Goal: Task Accomplishment & Management: Manage account settings

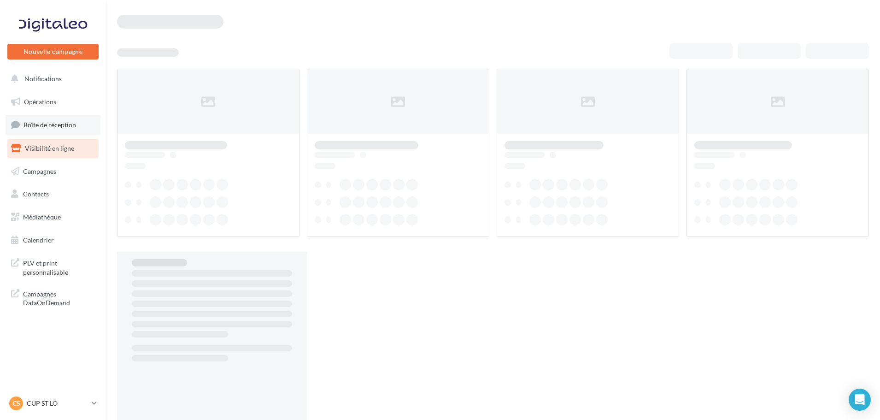
click at [57, 134] on link "Boîte de réception" at bounding box center [53, 125] width 95 height 20
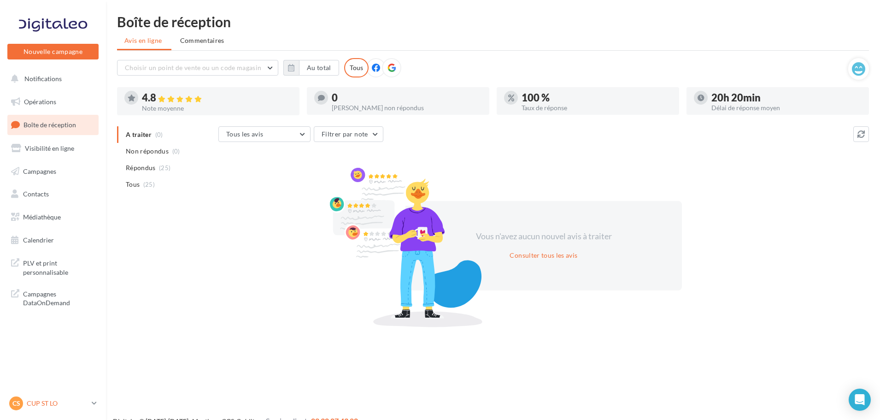
click at [64, 402] on p "CUP ST LO" at bounding box center [57, 403] width 61 height 9
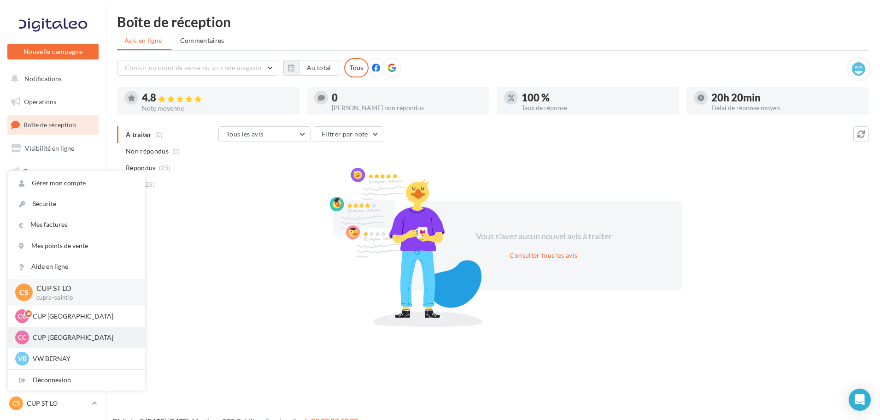
click at [61, 337] on p "CUP [GEOGRAPHIC_DATA]" at bounding box center [83, 337] width 101 height 9
